Goal: Information Seeking & Learning: Find contact information

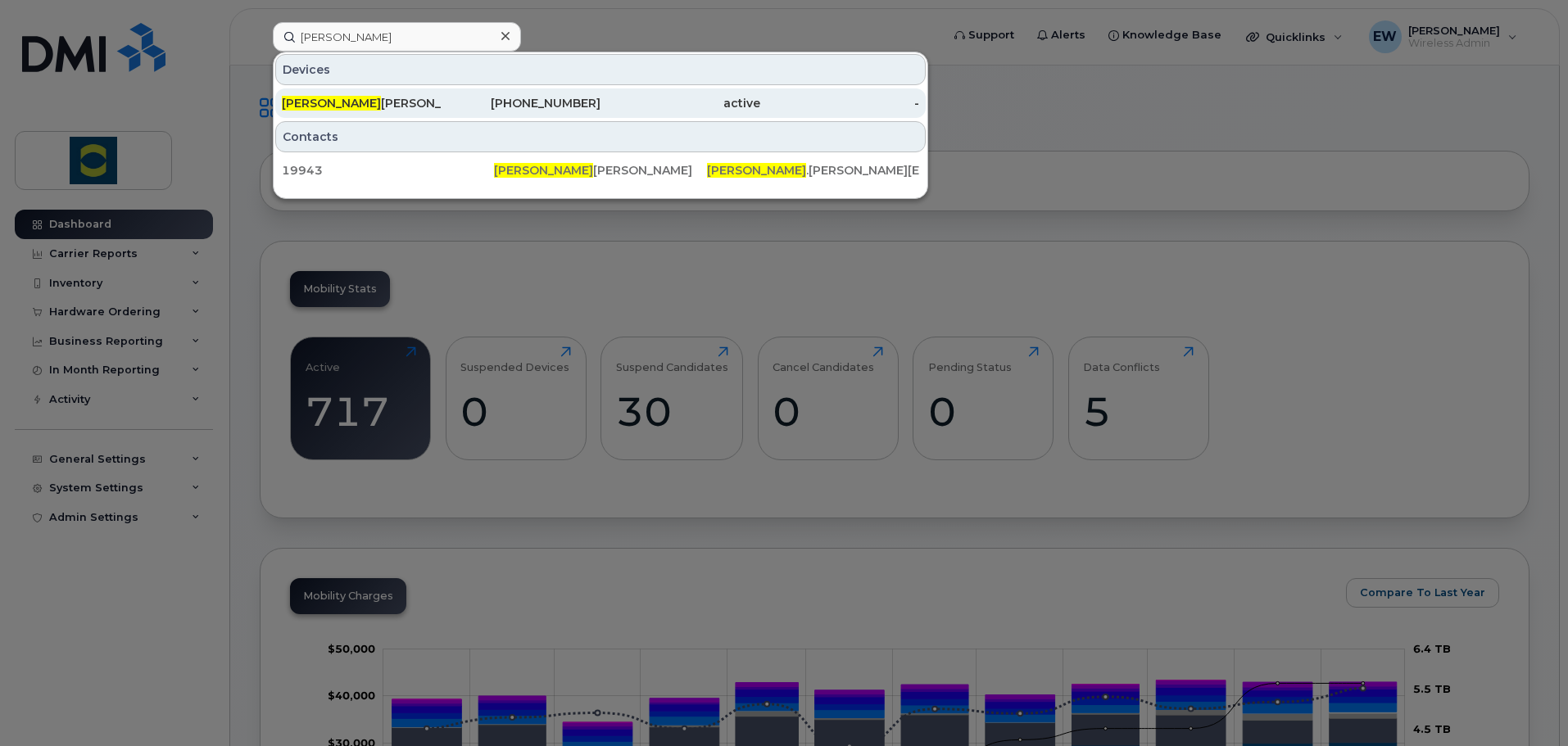
type input "braden"
click at [359, 90] on div "Braden Desmet" at bounding box center [362, 104] width 160 height 30
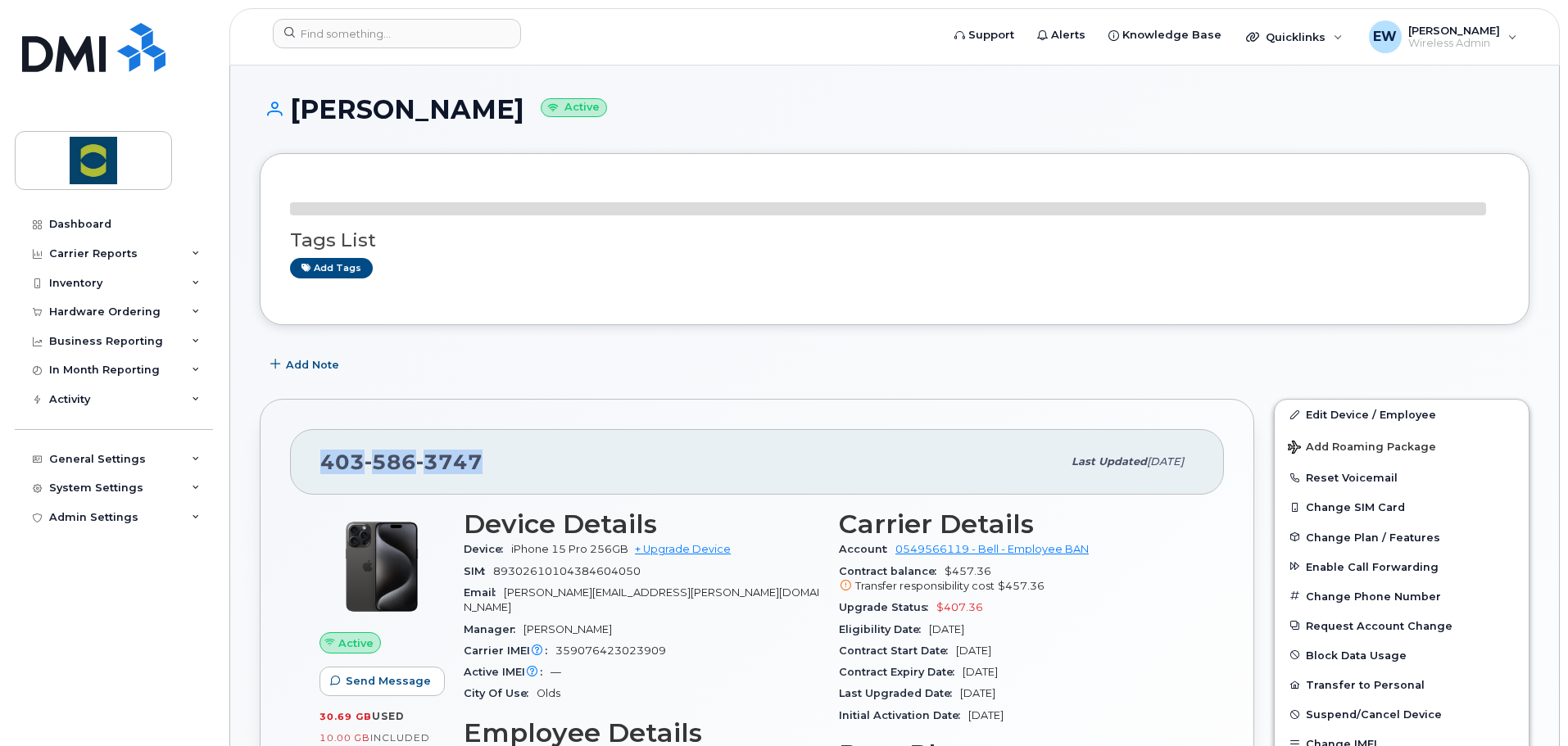
drag, startPoint x: 473, startPoint y: 462, endPoint x: 309, endPoint y: 463, distance: 164.0
click at [309, 463] on div "403 586 3747 Last updated Oct 07, 2025" at bounding box center [757, 462] width 934 height 66
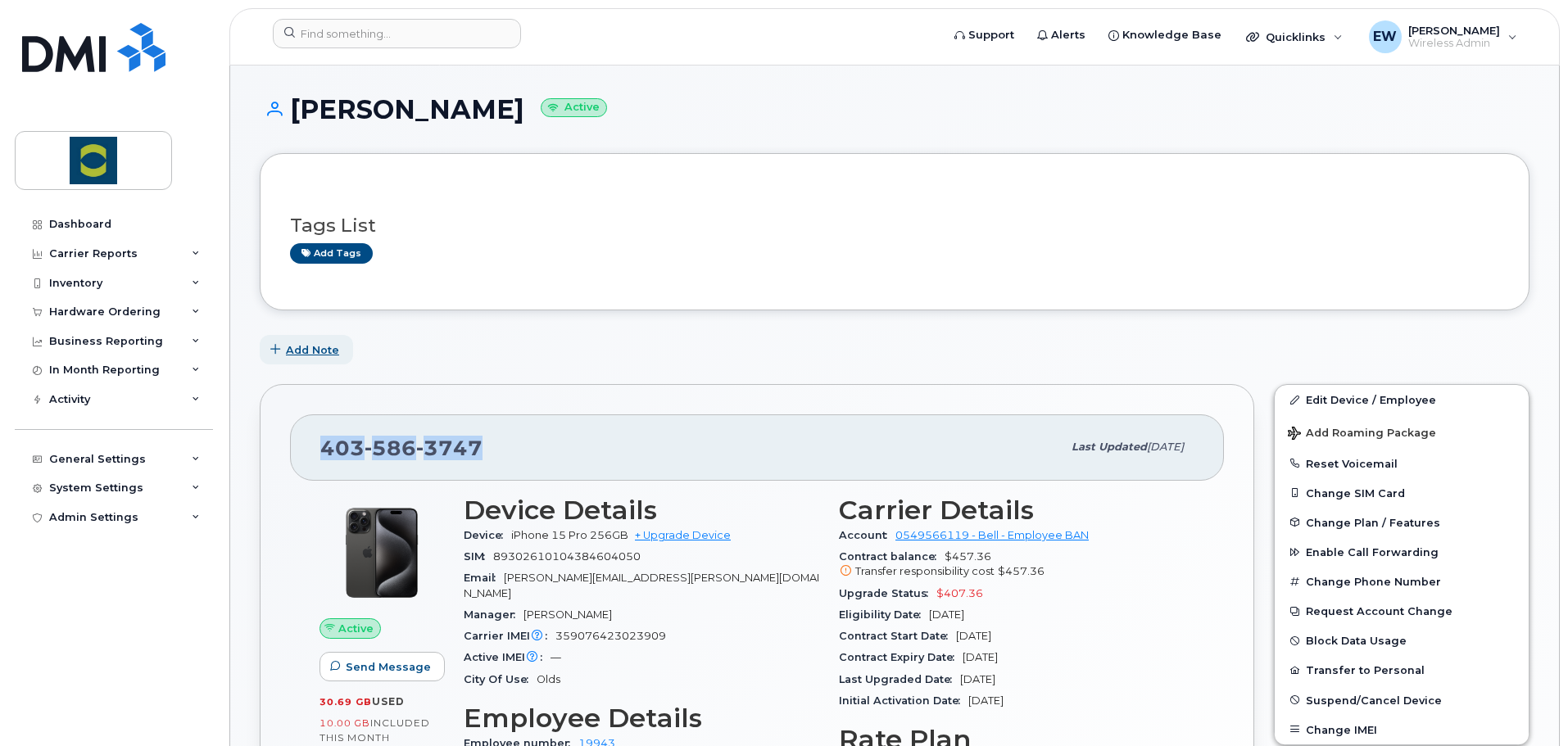
copy span "403 586 3747"
click at [417, 351] on div "Add Note" at bounding box center [895, 350] width 1270 height 30
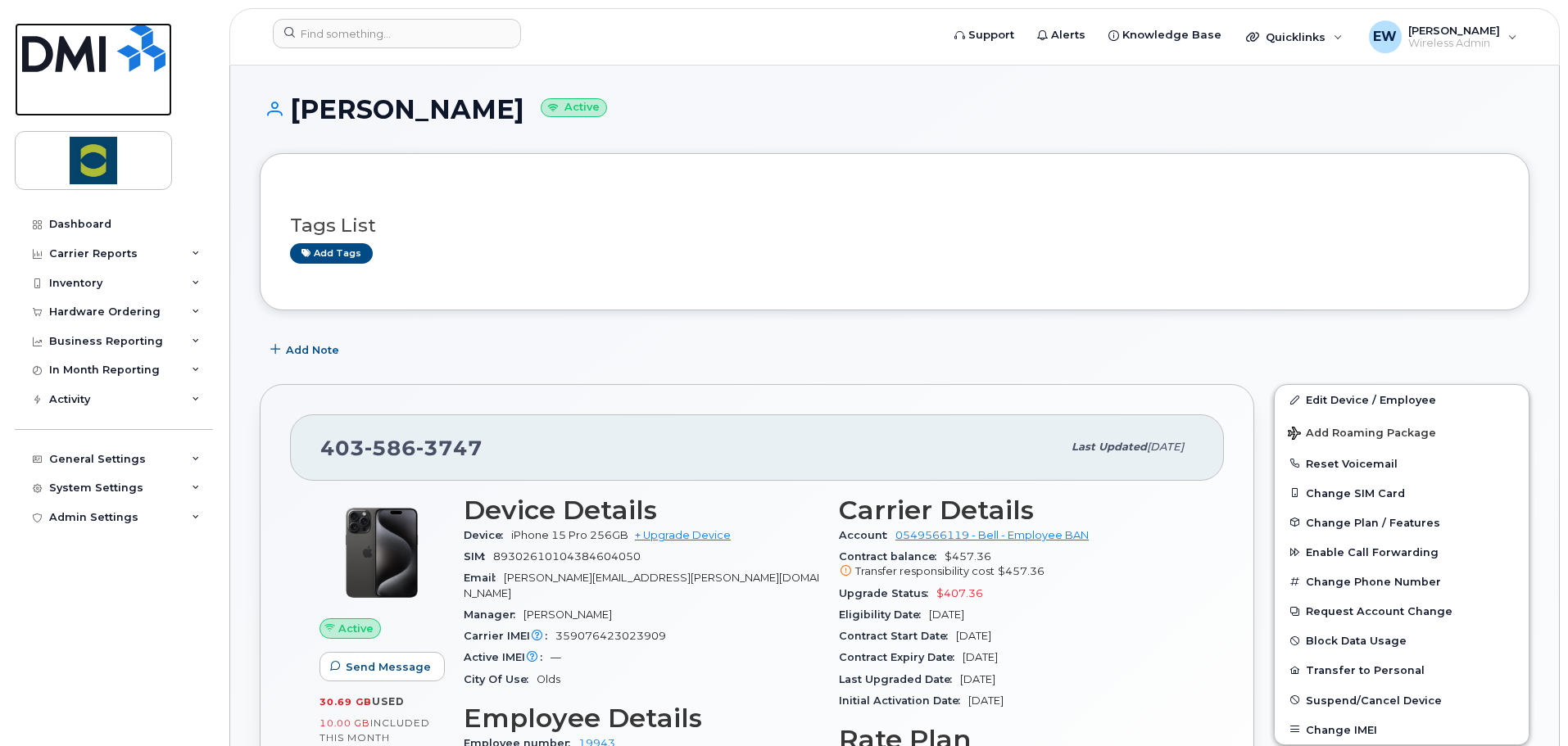
click at [95, 65] on img at bounding box center [93, 47] width 143 height 49
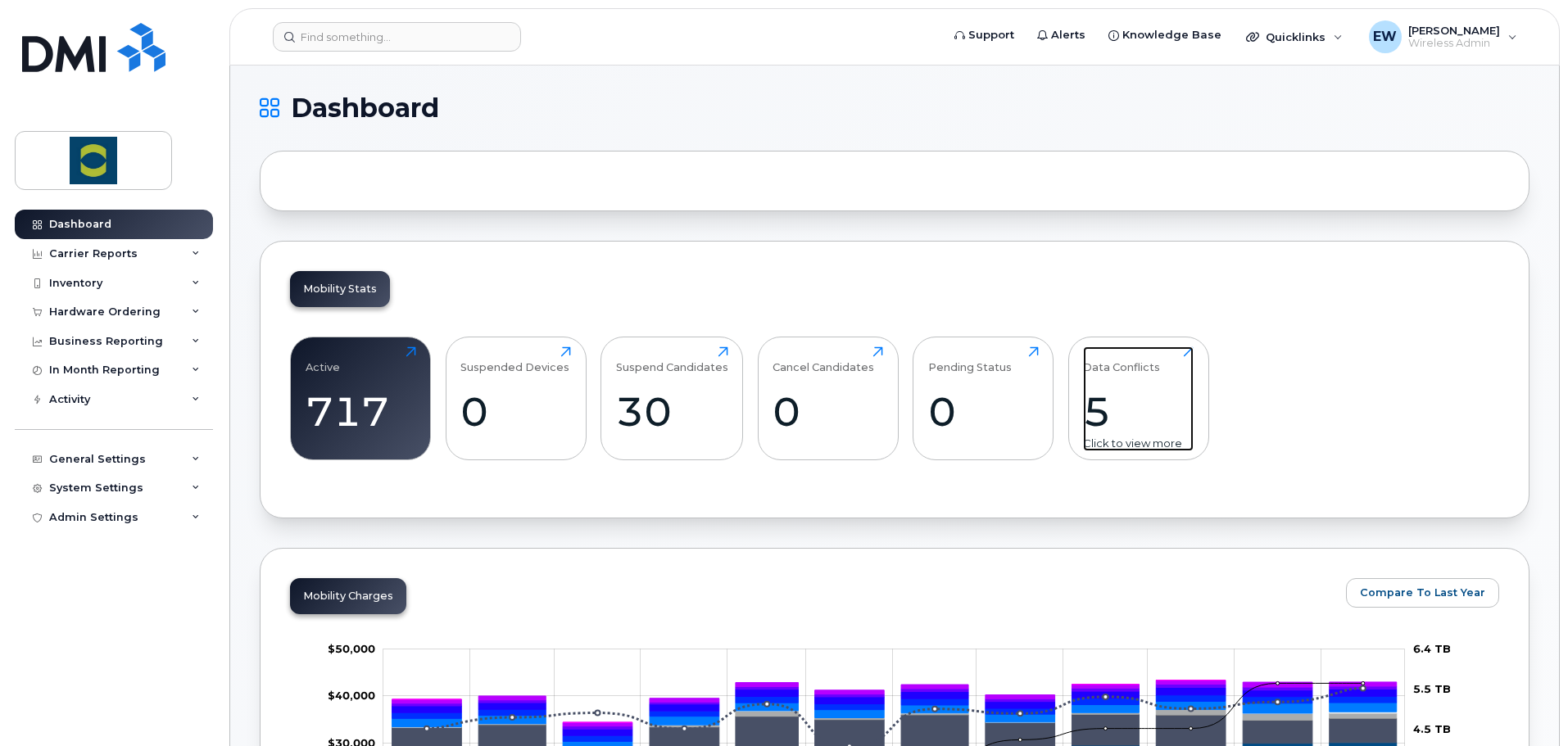
click at [1129, 414] on div "5" at bounding box center [1138, 411] width 111 height 48
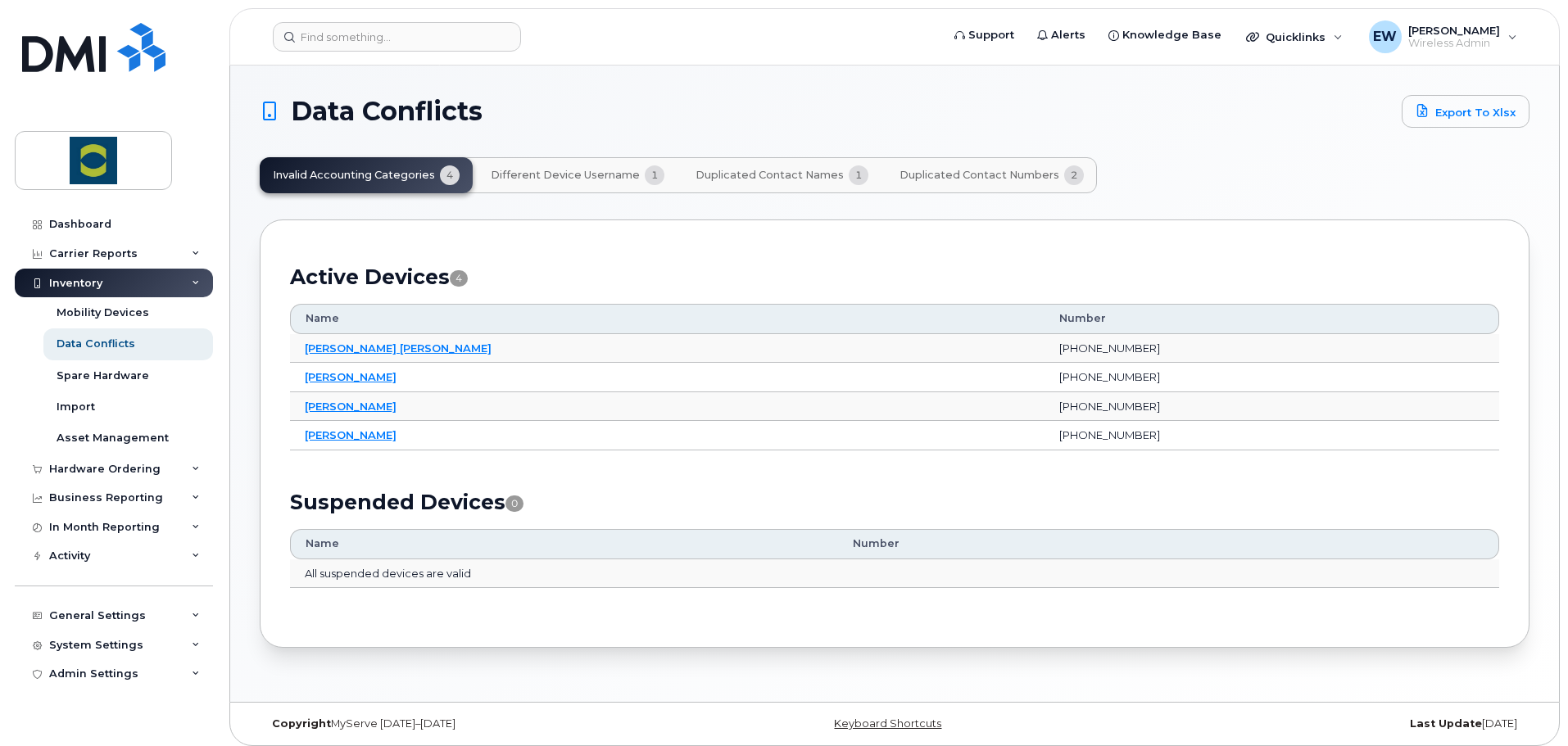
click at [523, 158] on button "Different Device Username 1" at bounding box center [577, 175] width 200 height 36
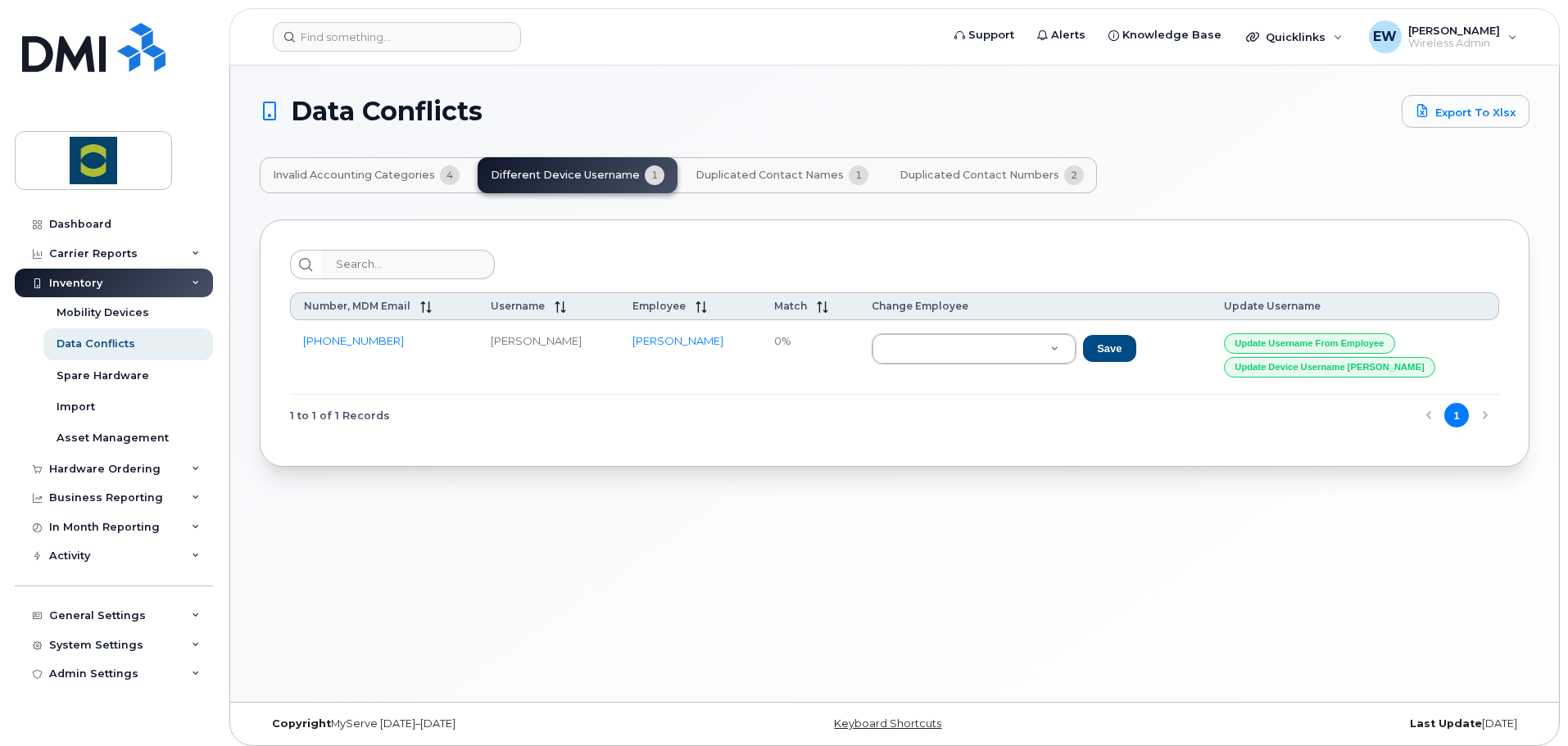
click at [730, 171] on span "Duplicated Contact Names" at bounding box center [769, 175] width 149 height 13
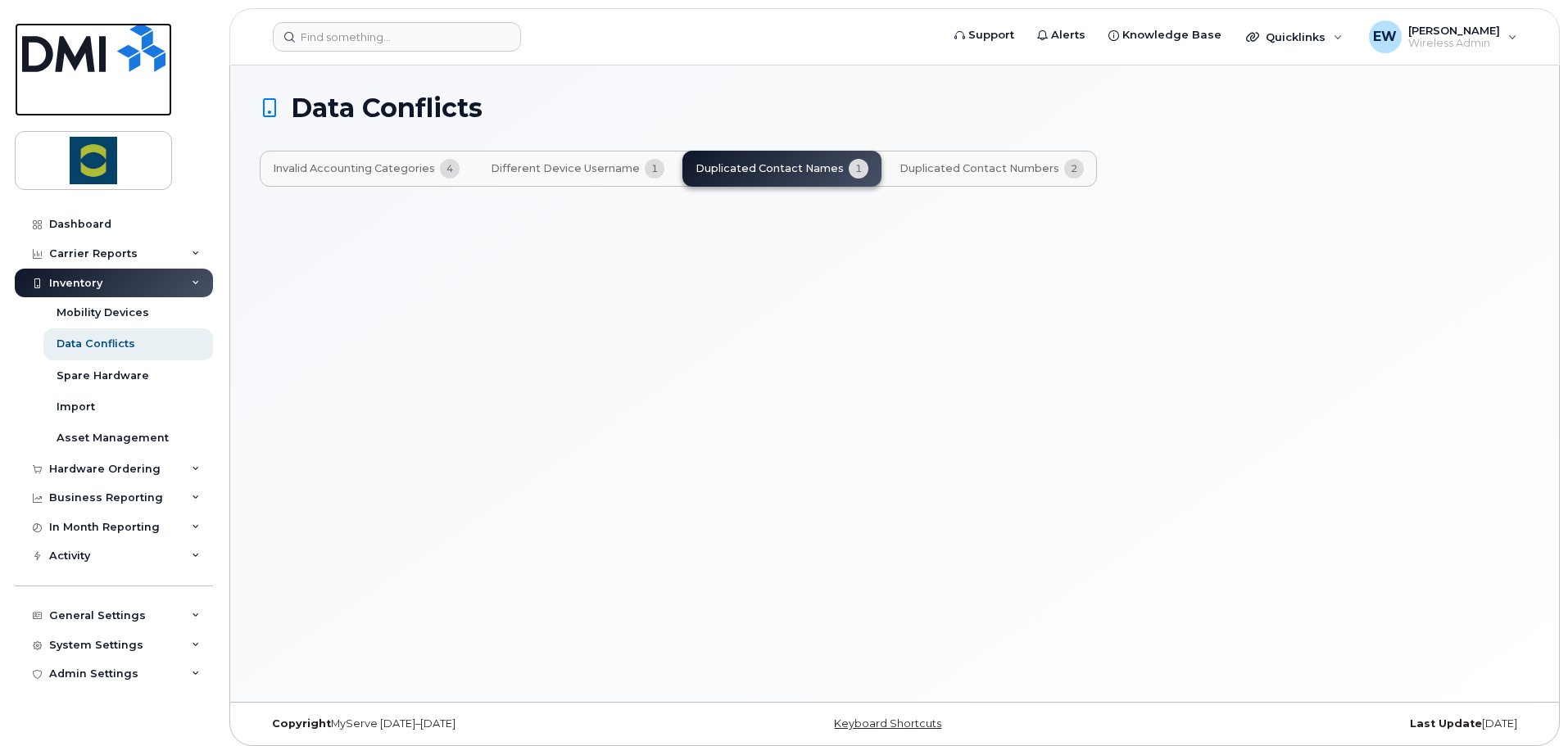
click at [96, 54] on img at bounding box center [93, 47] width 143 height 49
